Goal: Complete application form

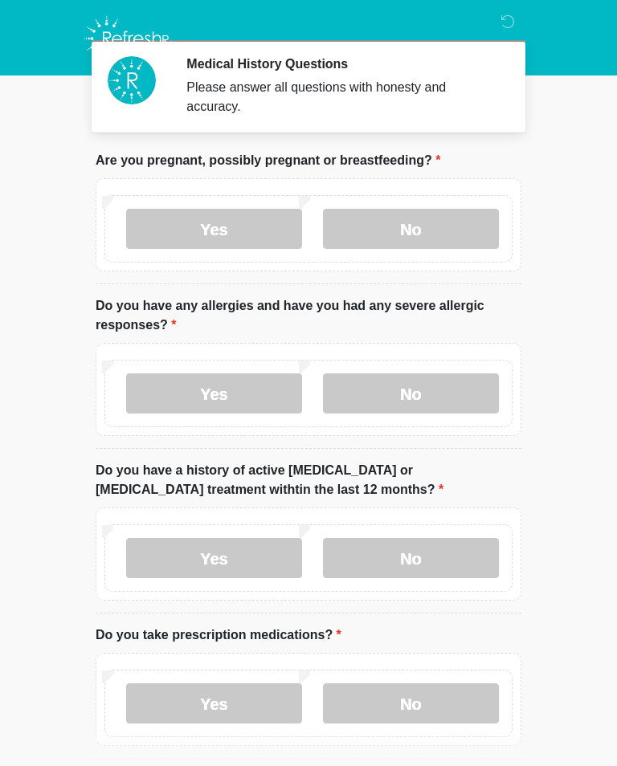
scroll to position [25, 0]
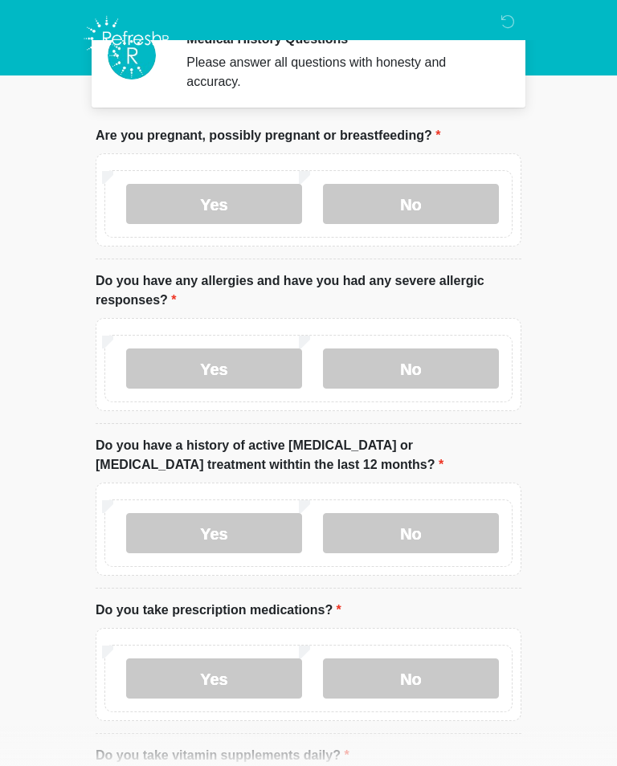
click at [460, 194] on label "No" at bounding box center [411, 204] width 176 height 40
click at [467, 372] on label "No" at bounding box center [411, 369] width 176 height 40
click at [451, 530] on label "No" at bounding box center [411, 533] width 176 height 40
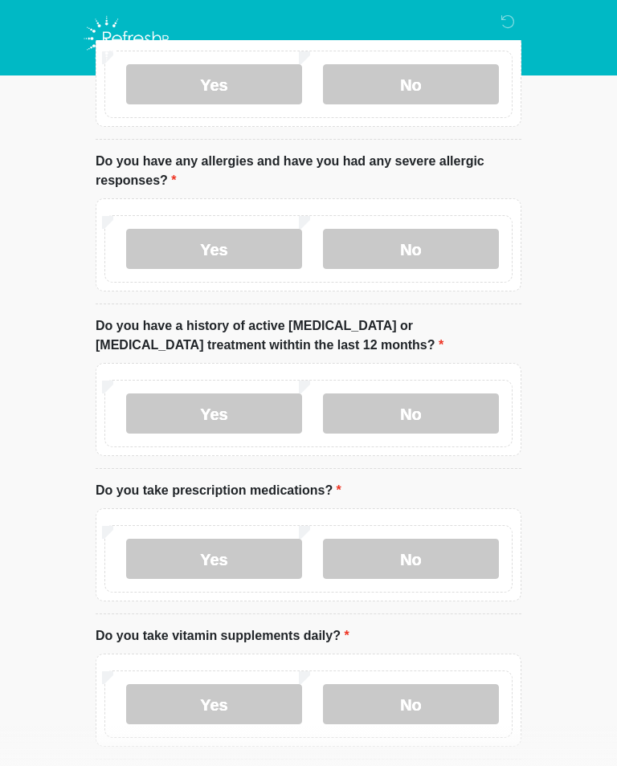
scroll to position [173, 0]
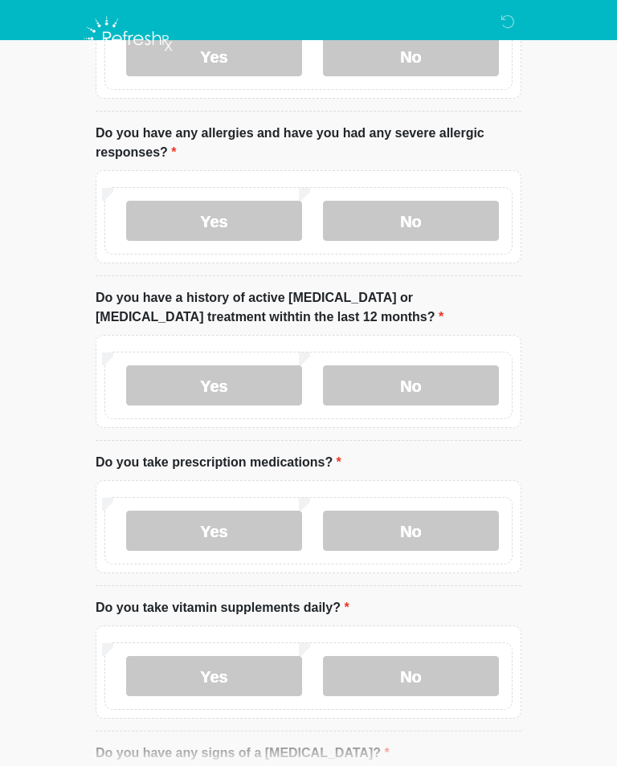
click at [284, 523] on label "Yes" at bounding box center [214, 531] width 176 height 40
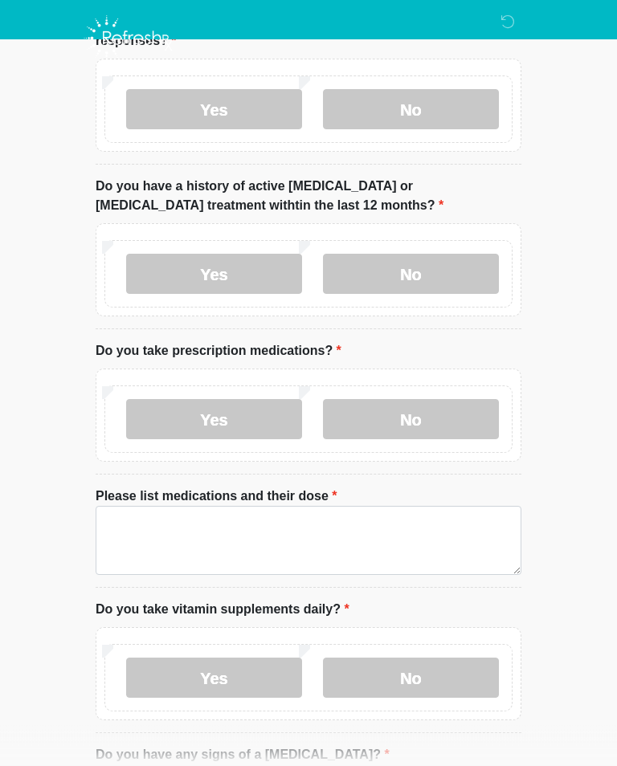
scroll to position [296, 0]
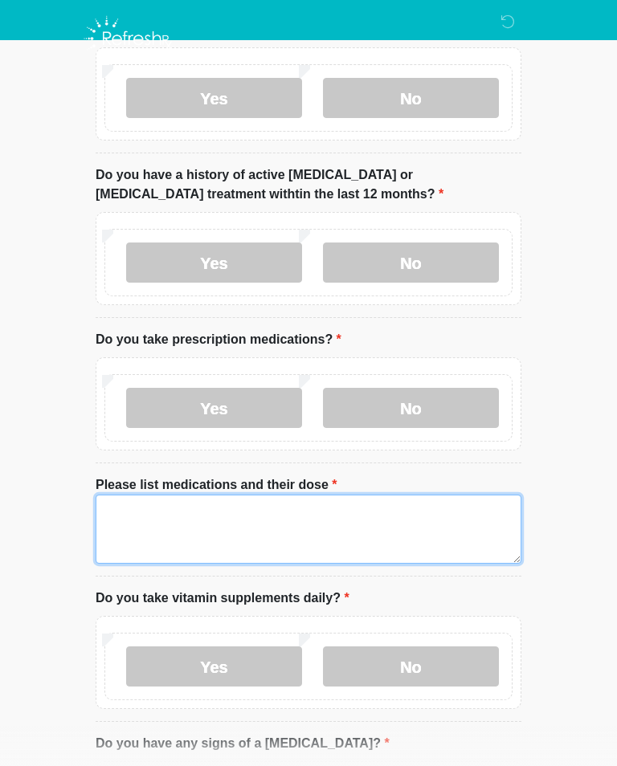
click at [321, 531] on textarea "Please list medications and their dose" at bounding box center [309, 529] width 426 height 69
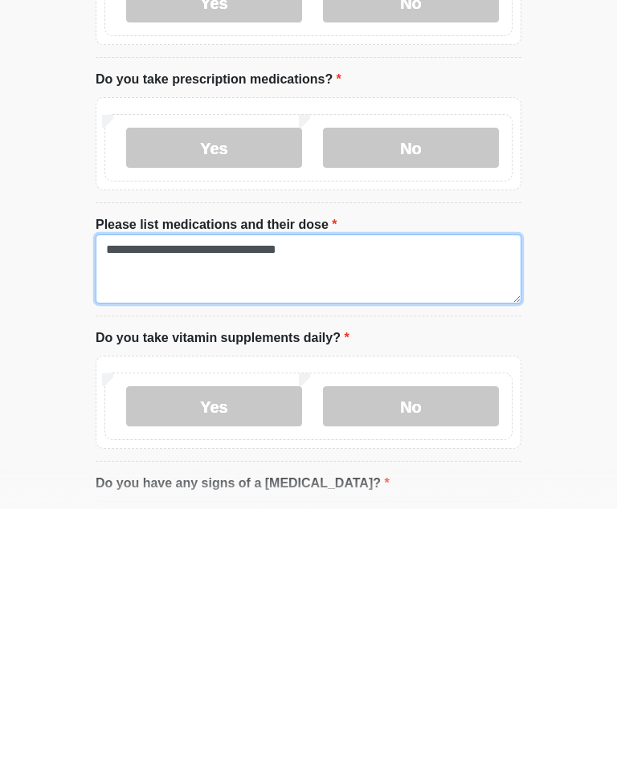
type textarea "**********"
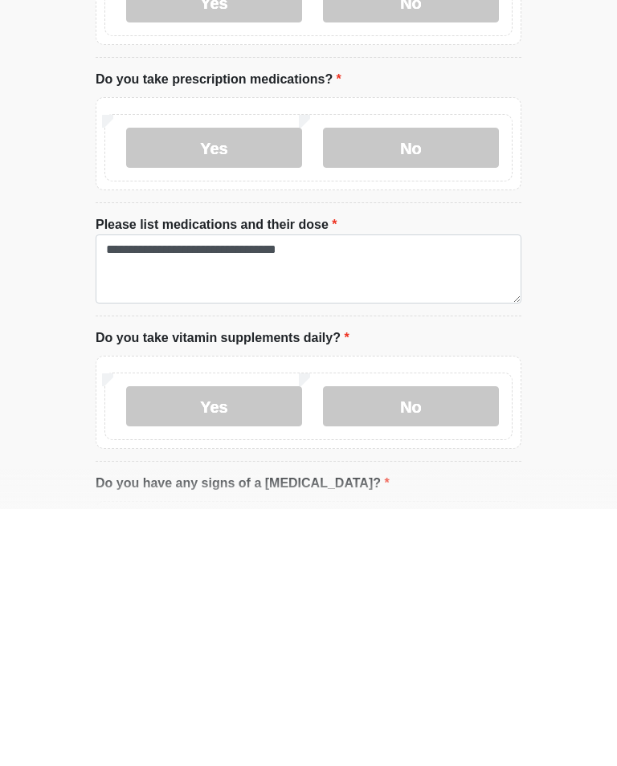
click at [229, 643] on label "Yes" at bounding box center [214, 663] width 176 height 40
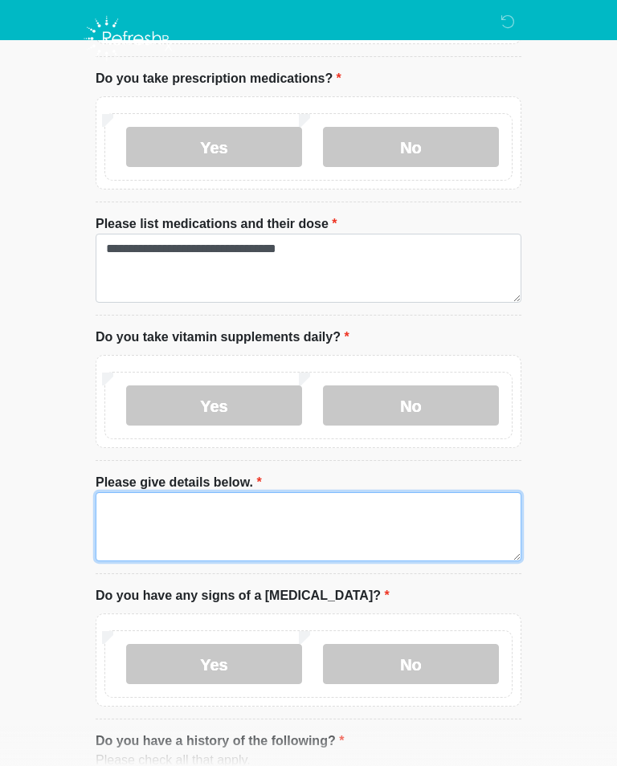
click at [341, 517] on textarea "Please give details below." at bounding box center [309, 526] width 426 height 69
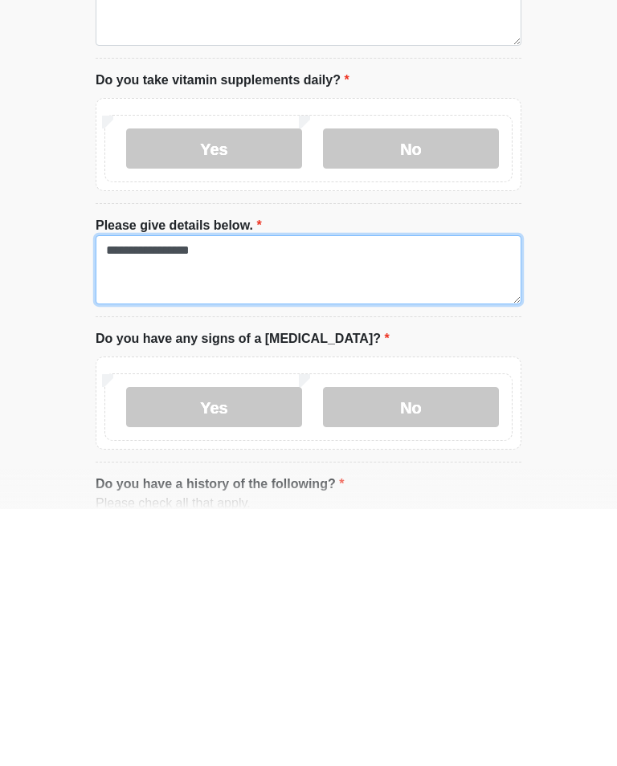
type textarea "**********"
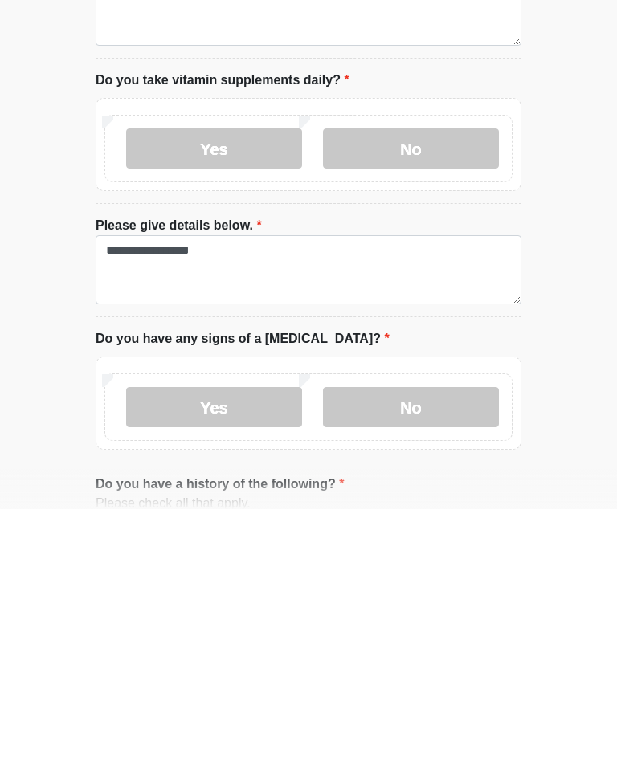
click at [408, 644] on label "No" at bounding box center [411, 664] width 176 height 40
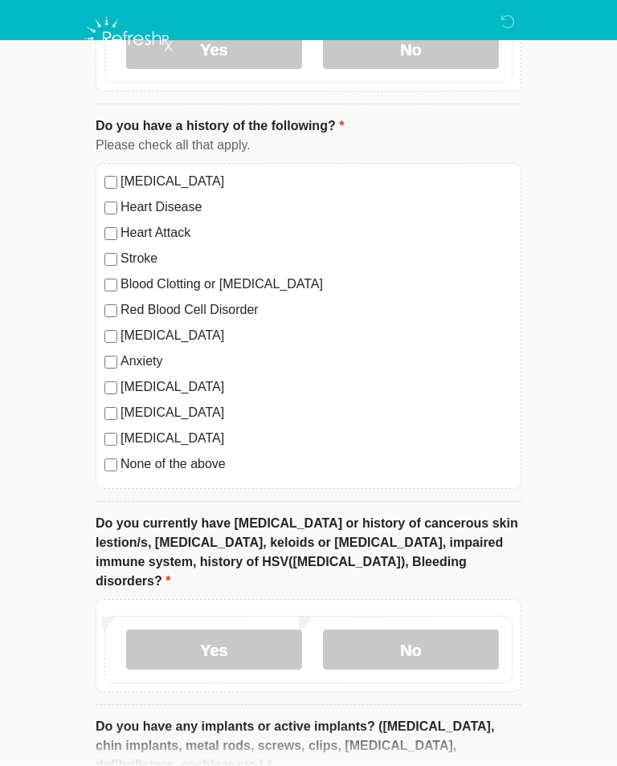
scroll to position [1178, 0]
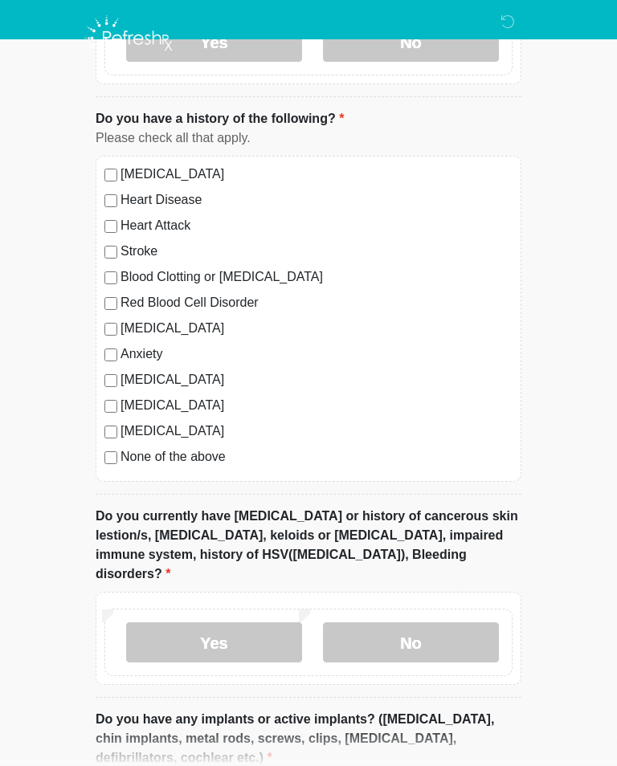
click at [428, 623] on label "No" at bounding box center [411, 643] width 176 height 40
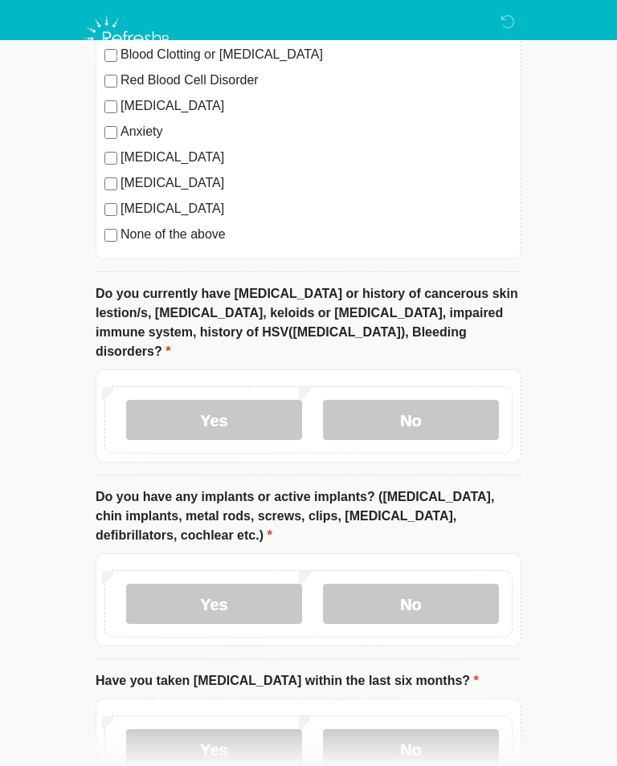
scroll to position [1407, 0]
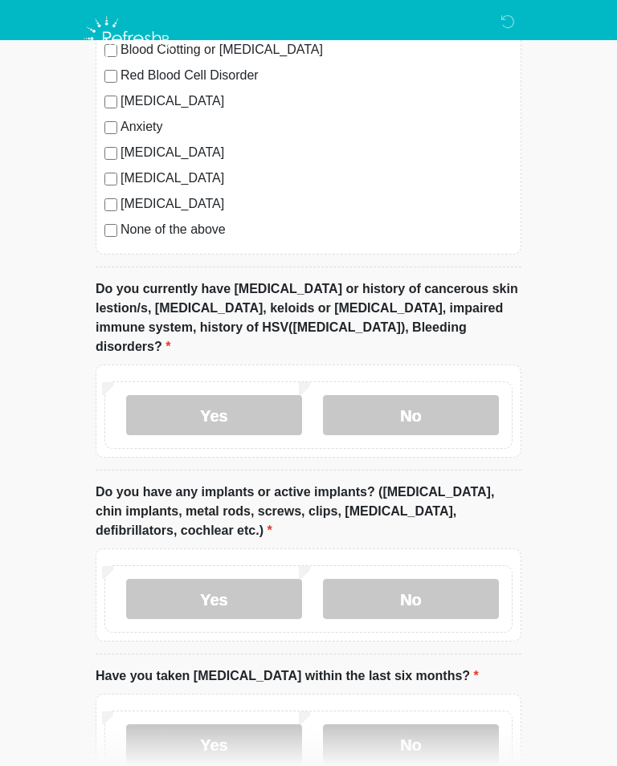
click at [456, 579] on label "No" at bounding box center [411, 599] width 176 height 40
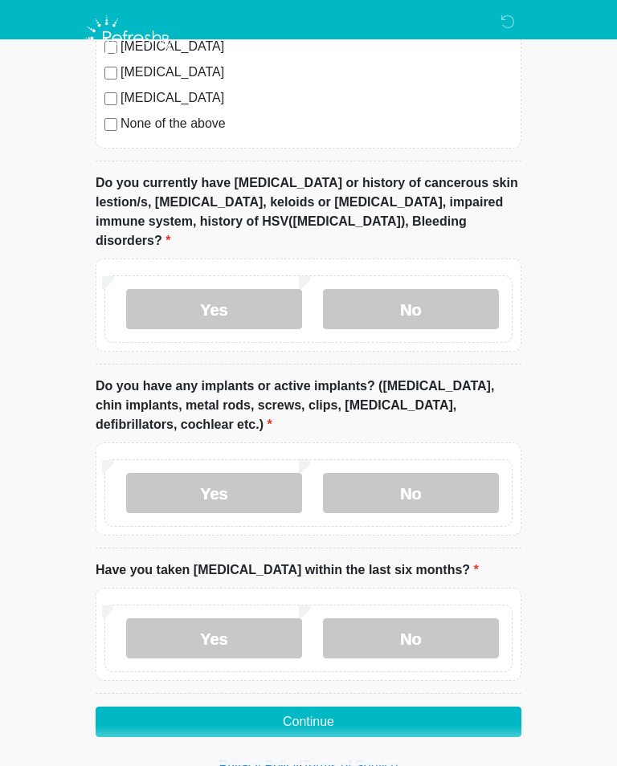
scroll to position [1521, 0]
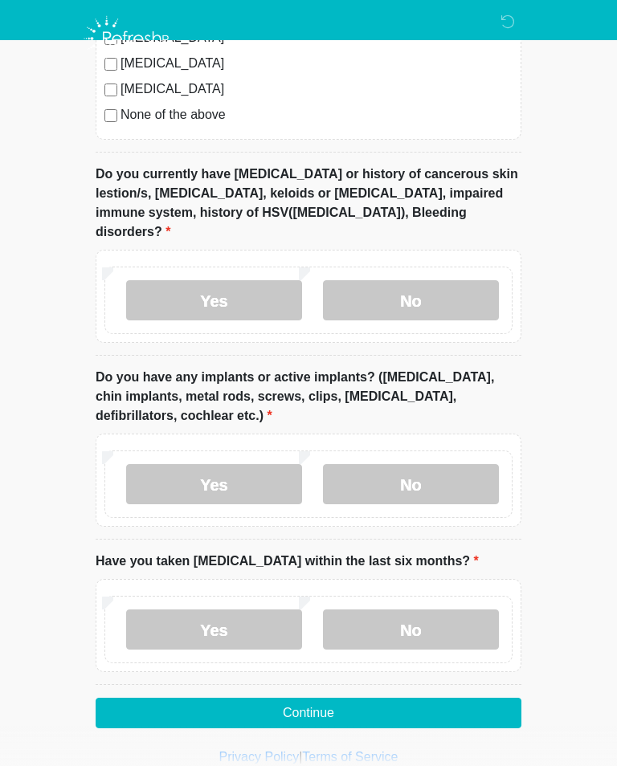
click at [435, 610] on label "No" at bounding box center [411, 630] width 176 height 40
click at [403, 698] on button "Continue" at bounding box center [309, 713] width 426 height 31
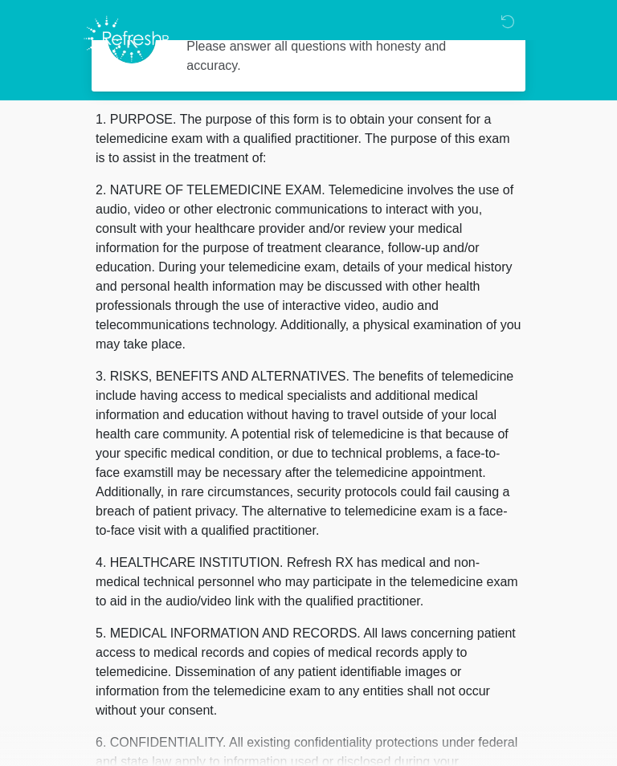
scroll to position [0, 0]
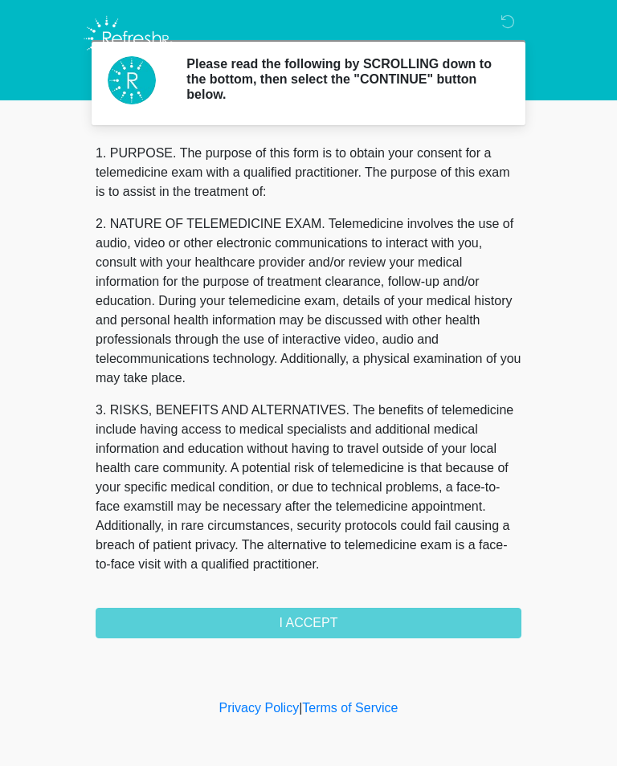
click at [484, 620] on div "1. PURPOSE. The purpose of this form is to obtain your consent for a telemedici…" at bounding box center [309, 391] width 426 height 495
click at [454, 627] on div "1. PURPOSE. The purpose of this form is to obtain your consent for a telemedici…" at bounding box center [309, 391] width 426 height 495
click at [361, 626] on div "1. PURPOSE. The purpose of this form is to obtain your consent for a telemedici…" at bounding box center [309, 391] width 426 height 495
click at [357, 622] on div "1. PURPOSE. The purpose of this form is to obtain your consent for a telemedici…" at bounding box center [309, 391] width 426 height 495
click at [326, 622] on div "1. PURPOSE. The purpose of this form is to obtain your consent for a telemedici…" at bounding box center [309, 391] width 426 height 495
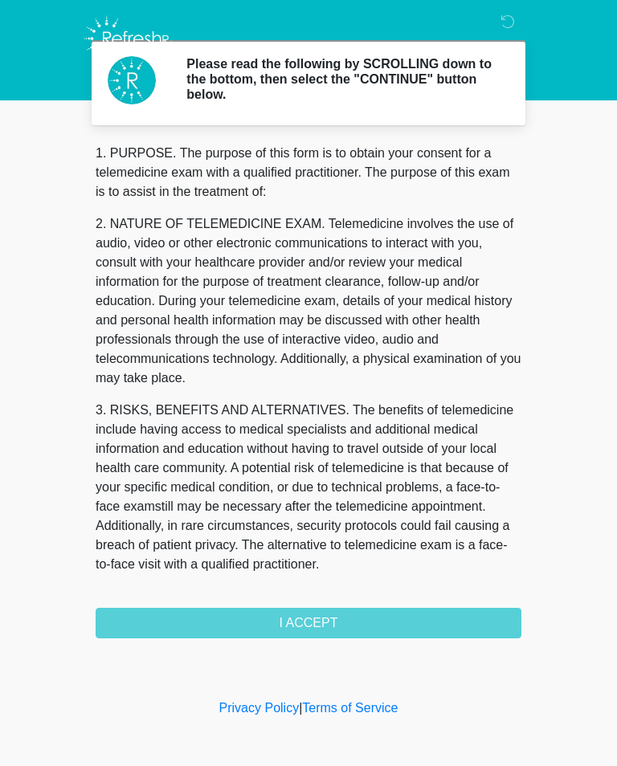
click at [320, 618] on div "1. PURPOSE. The purpose of this form is to obtain your consent for a telemedici…" at bounding box center [309, 391] width 426 height 495
click at [563, 432] on body "Please read the following by SCROLLING down to the bottom, then select the "CON…" at bounding box center [308, 383] width 617 height 766
click at [406, 619] on div "1. PURPOSE. The purpose of this form is to obtain your consent for a telemedici…" at bounding box center [309, 391] width 426 height 495
click at [344, 612] on div "1. PURPOSE. The purpose of this form is to obtain your consent for a telemedici…" at bounding box center [309, 391] width 426 height 495
click at [343, 611] on div "1. PURPOSE. The purpose of this form is to obtain your consent for a telemedici…" at bounding box center [309, 391] width 426 height 495
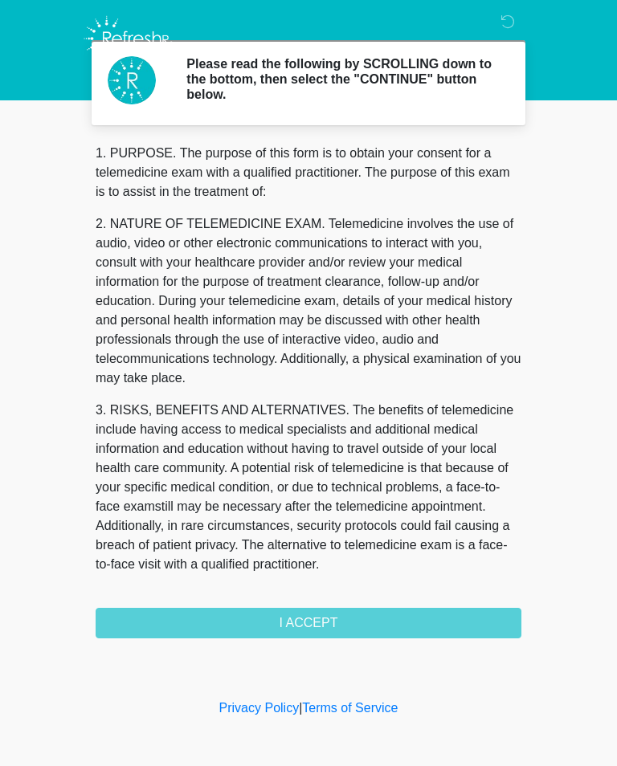
click at [332, 631] on div "1. PURPOSE. The purpose of this form is to obtain your consent for a telemedici…" at bounding box center [309, 391] width 426 height 495
click at [446, 623] on div "1. PURPOSE. The purpose of this form is to obtain your consent for a telemedici…" at bounding box center [309, 391] width 426 height 495
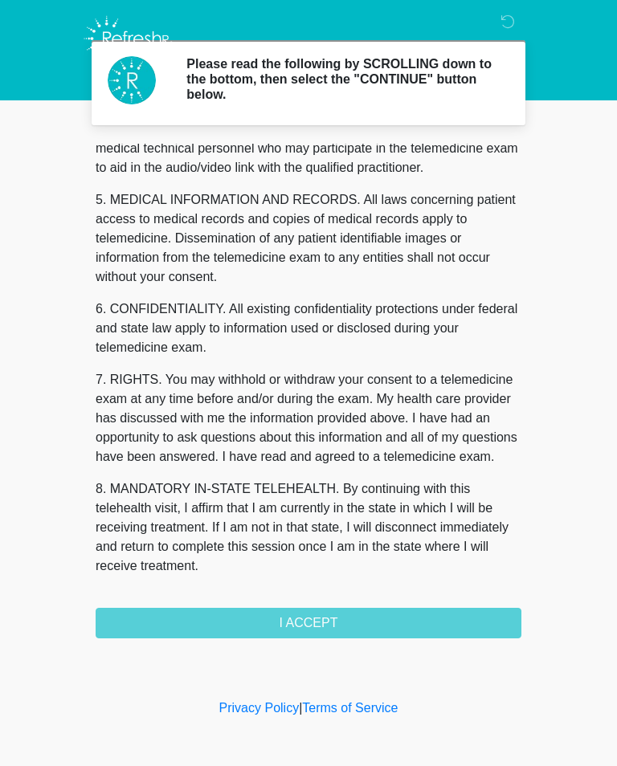
scroll to position [487, 0]
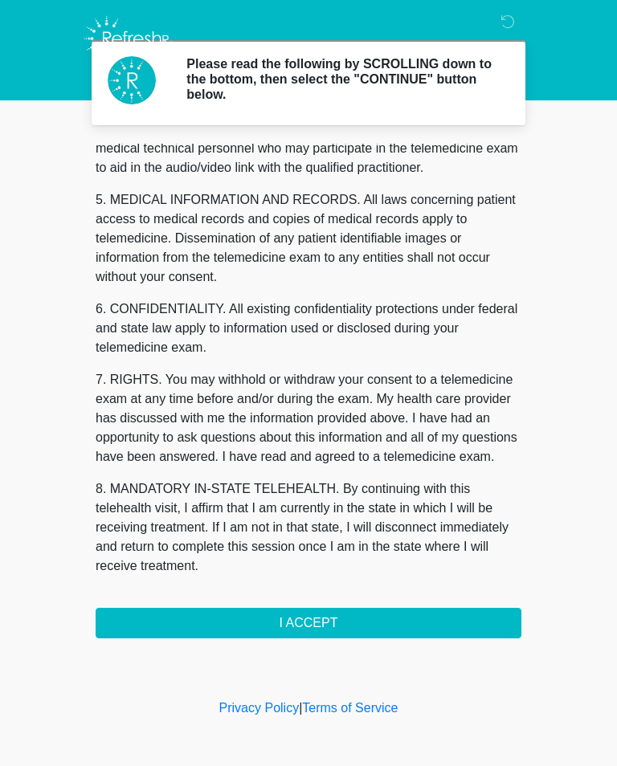
click at [382, 621] on button "I ACCEPT" at bounding box center [309, 623] width 426 height 31
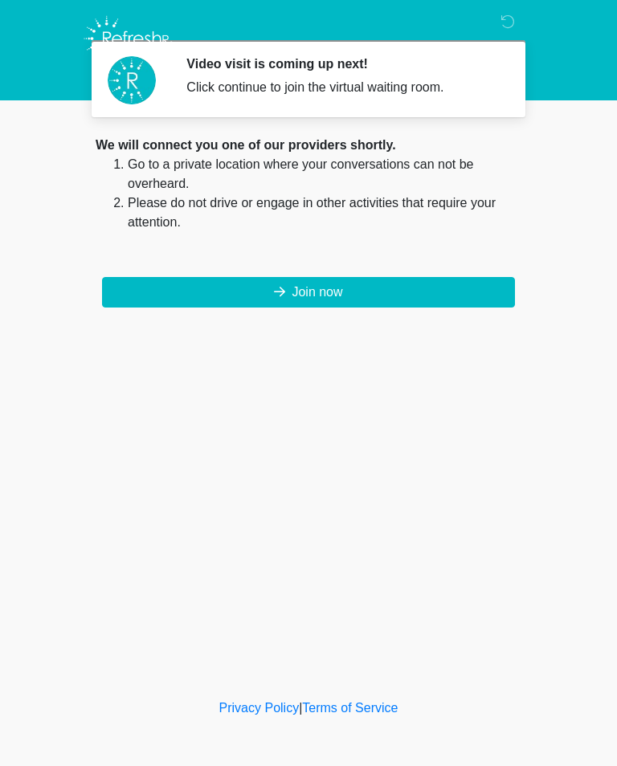
click at [380, 304] on button "Join now" at bounding box center [308, 292] width 413 height 31
